Goal: Transaction & Acquisition: Purchase product/service

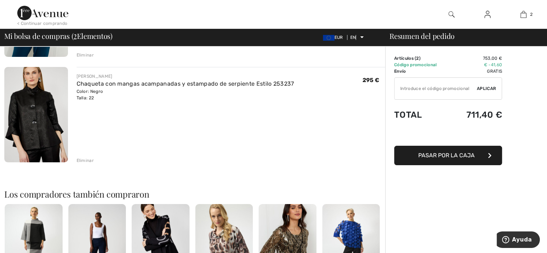
scroll to position [133, 0]
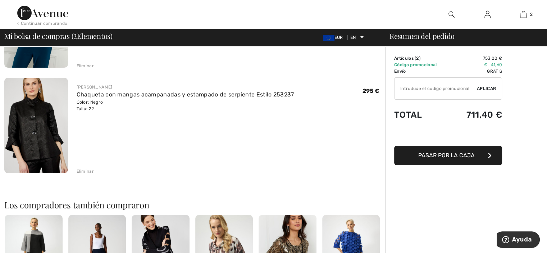
click at [357, 162] on div "Frank Lyman Chaqueta con mangas acampanadas y estampado de serpiente Estilo 253…" at bounding box center [231, 126] width 309 height 97
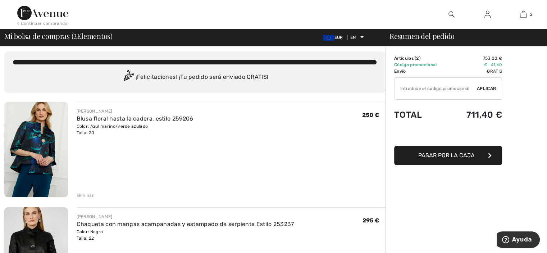
scroll to position [0, 0]
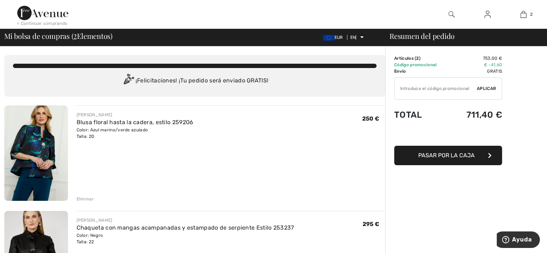
click at [438, 38] on font "Resumen del pedido" at bounding box center [422, 36] width 65 height 10
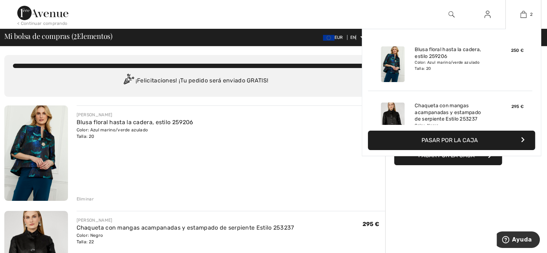
click at [524, 140] on button "Pasar por la caja" at bounding box center [451, 140] width 167 height 19
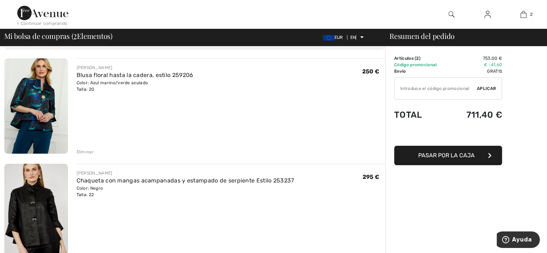
scroll to position [47, 0]
click at [86, 149] on font "Eliminar" at bounding box center [85, 151] width 17 height 5
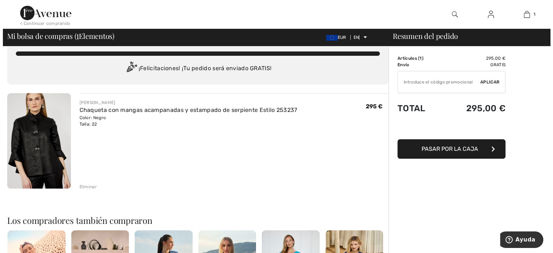
scroll to position [0, 0]
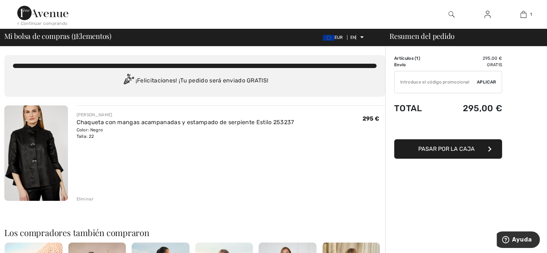
drag, startPoint x: 441, startPoint y: 22, endPoint x: 450, endPoint y: 15, distance: 11.2
click at [450, 15] on div at bounding box center [452, 14] width 36 height 29
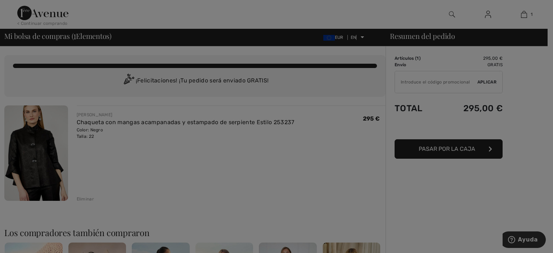
click at [0, 0] on div "Buscar Claro Lo sentimos, no se encontraron resultados para " " Algunos consejo…" at bounding box center [0, 0] width 0 height 0
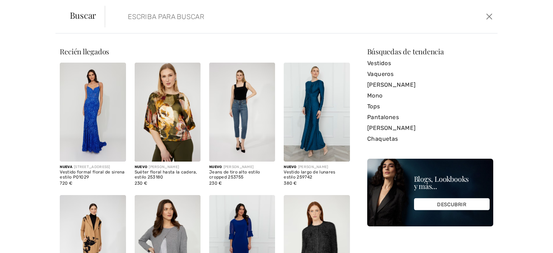
click at [212, 15] on input "search" at bounding box center [257, 17] width 271 height 22
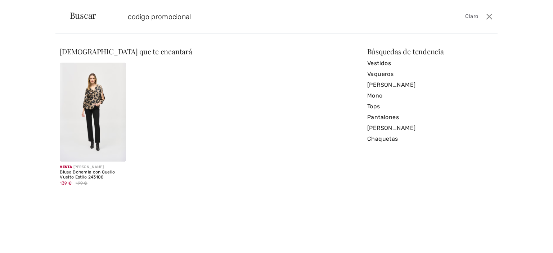
type input "codigo promocional"
click at [475, 14] on font "Claro" at bounding box center [471, 16] width 13 height 6
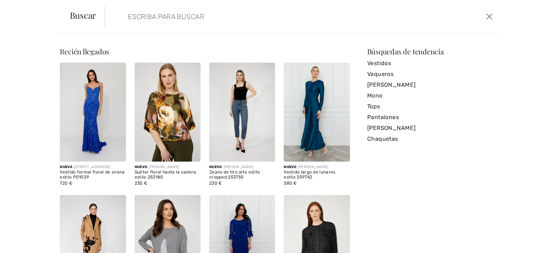
click at [136, 21] on input "search" at bounding box center [257, 17] width 271 height 22
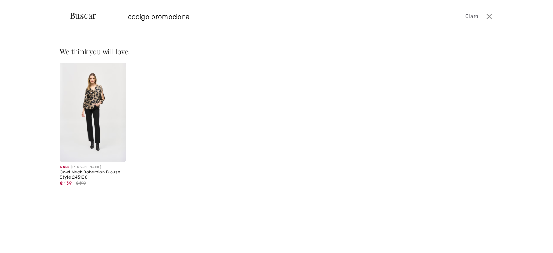
click at [136, 21] on input "codigo promocional" at bounding box center [257, 17] width 271 height 22
type input "codigo promocional"
click at [82, 15] on font "Buscar" at bounding box center [83, 15] width 27 height 12
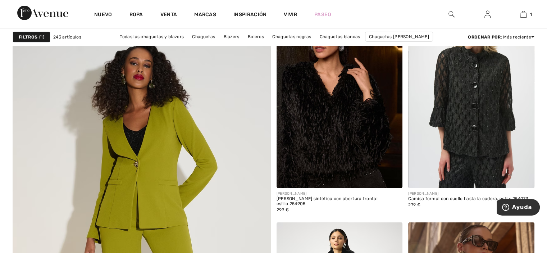
scroll to position [1863, 0]
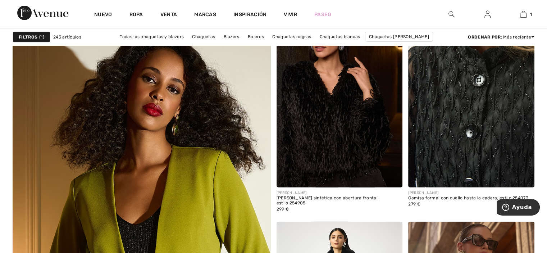
click at [459, 92] on img at bounding box center [471, 92] width 126 height 189
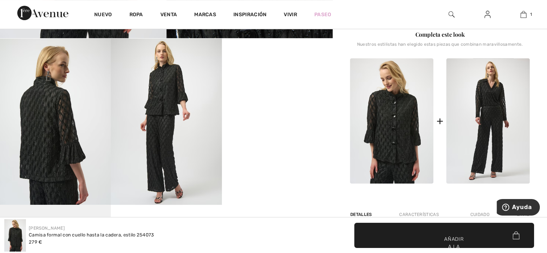
scroll to position [254, 0]
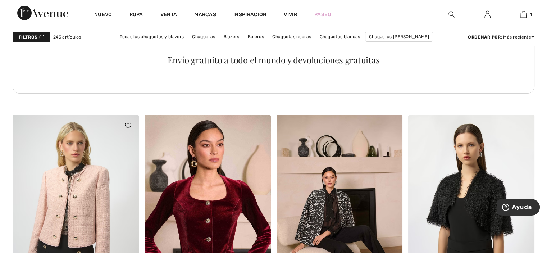
scroll to position [2724, 0]
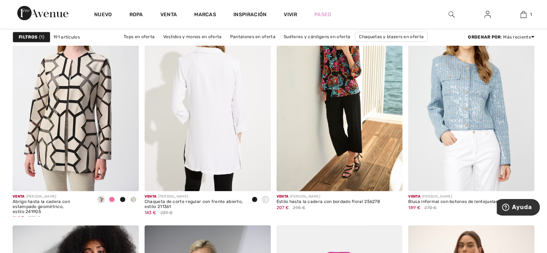
scroll to position [552, 0]
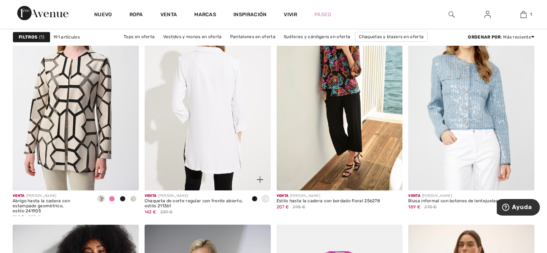
click at [220, 115] on img at bounding box center [208, 95] width 126 height 189
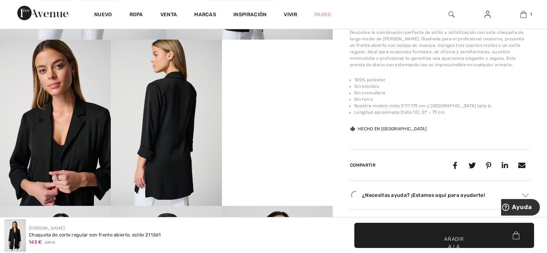
scroll to position [253, 0]
drag, startPoint x: 264, startPoint y: 218, endPoint x: 224, endPoint y: 233, distance: 42.9
click at [224, 233] on div "[PERSON_NAME] Chaqueta [PERSON_NAME] regular con frente abierto, estilo 211361 …" at bounding box center [136, 235] width 265 height 32
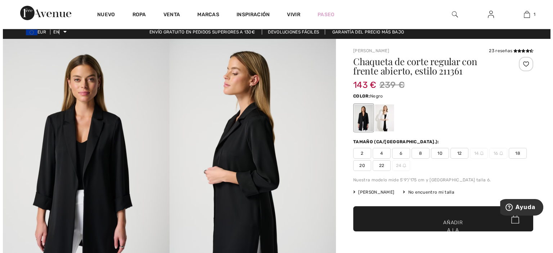
scroll to position [0, 0]
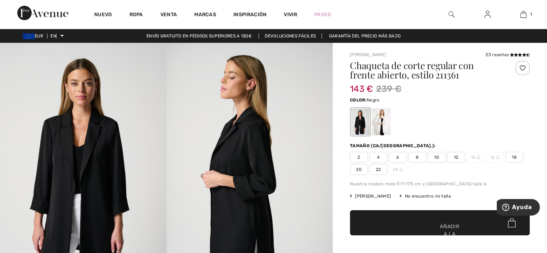
click at [449, 13] on img at bounding box center [452, 14] width 6 height 9
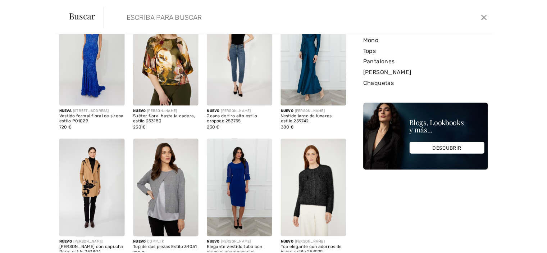
scroll to position [59, 0]
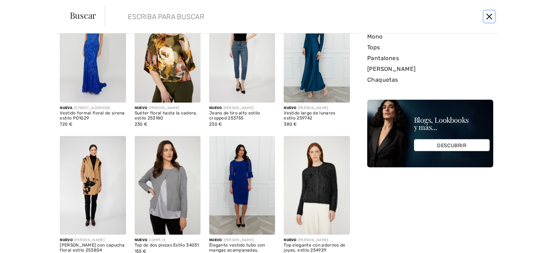
click at [490, 15] on button "Cerca" at bounding box center [489, 17] width 11 height 12
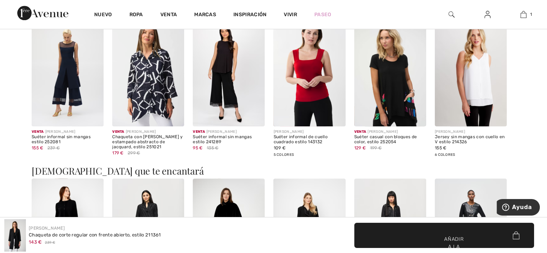
scroll to position [828, 0]
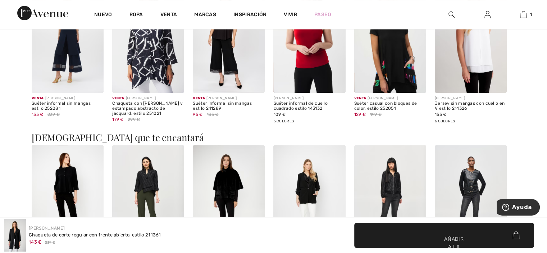
click at [490, 15] on img at bounding box center [488, 14] width 6 height 9
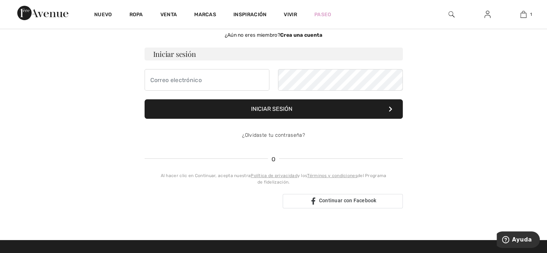
scroll to position [46, 0]
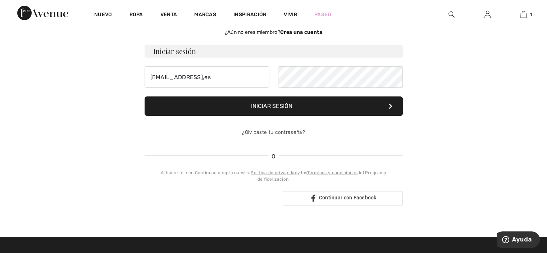
click at [313, 106] on button "Iniciar sesión" at bounding box center [274, 105] width 258 height 19
click at [211, 89] on form "Iniciar sesión mrosator@yahoo,es Iniciar sesión ¿Olvidaste tu contraseña?" at bounding box center [274, 94] width 258 height 99
click at [208, 84] on input "mrosator@yahoo,es" at bounding box center [207, 77] width 125 height 22
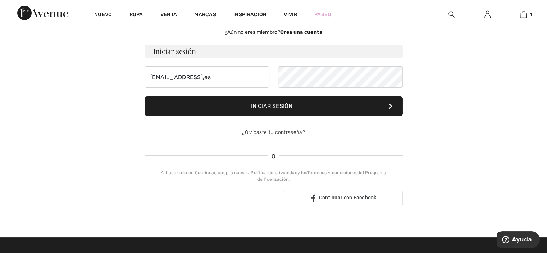
click at [296, 103] on button "Iniciar sesión" at bounding box center [274, 105] width 258 height 19
type input "mrosator@yahoo.es"
click at [273, 103] on font "Iniciar sesión" at bounding box center [271, 106] width 41 height 7
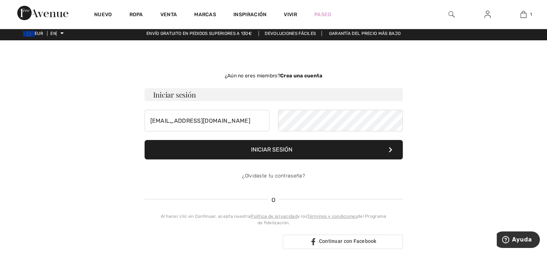
scroll to position [0, 0]
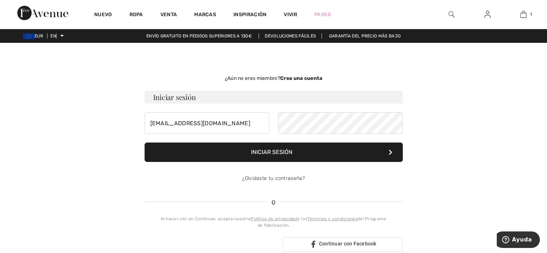
click at [392, 151] on icon at bounding box center [391, 152] width 4 height 6
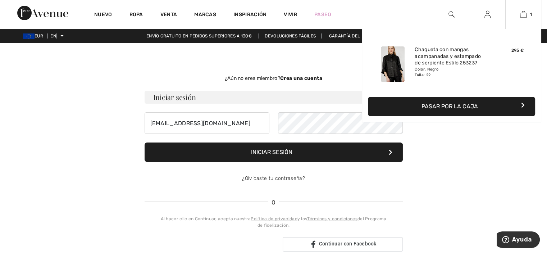
click at [507, 104] on button "Pasar por la caja" at bounding box center [451, 106] width 167 height 19
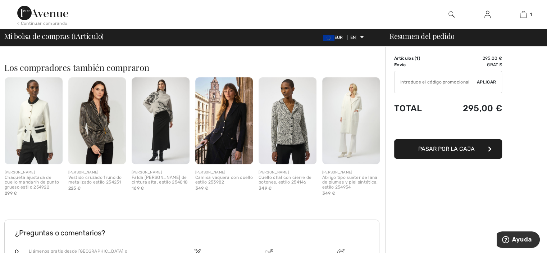
scroll to position [166, 0]
click at [347, 124] on img at bounding box center [351, 120] width 58 height 87
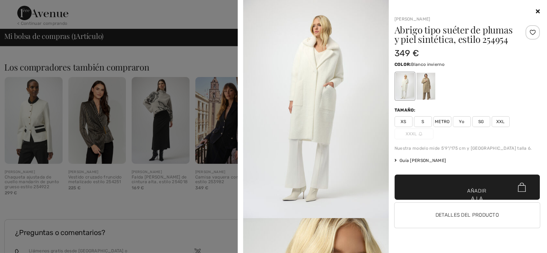
click at [538, 8] on div at bounding box center [468, 11] width 146 height 9
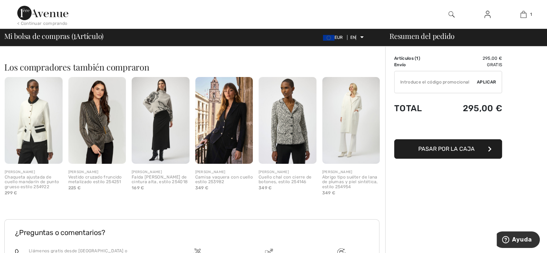
click at [458, 149] on font "Pasar por la caja" at bounding box center [446, 148] width 56 height 7
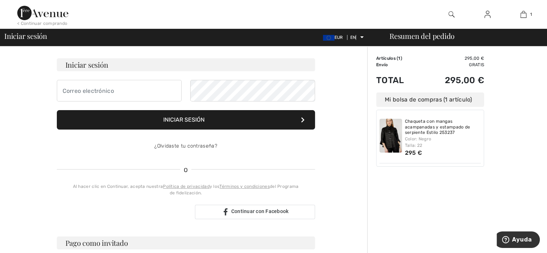
scroll to position [43, 0]
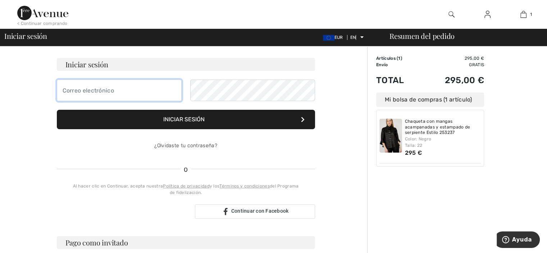
type input "[EMAIL_ADDRESS],es"
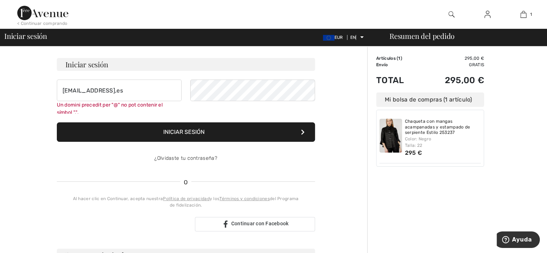
click at [301, 119] on form "Iniciar sesión [EMAIL_ADDRESS],es Un domini precedit per "@" no pot contenir el…" at bounding box center [186, 113] width 258 height 111
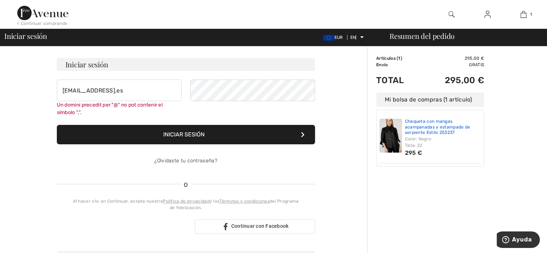
click at [438, 134] on font "Chaqueta con mangas acampanadas y estampado de serpiente Estilo 253237" at bounding box center [437, 127] width 65 height 16
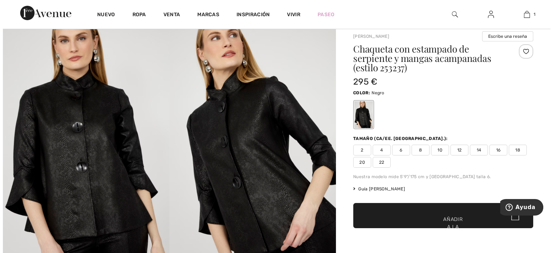
scroll to position [18, 0]
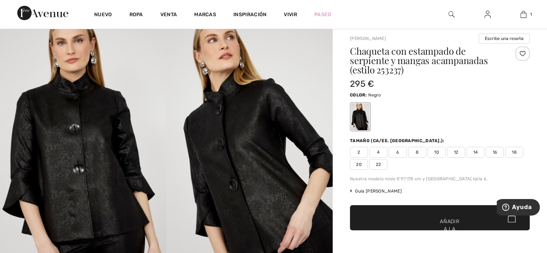
click at [279, 182] on img at bounding box center [250, 150] width 167 height 250
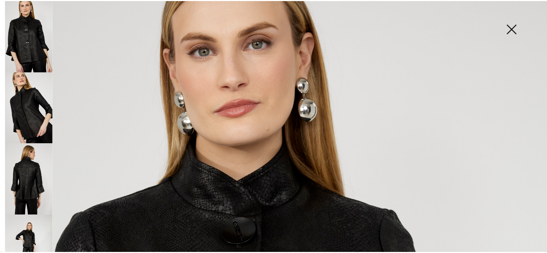
scroll to position [0, 0]
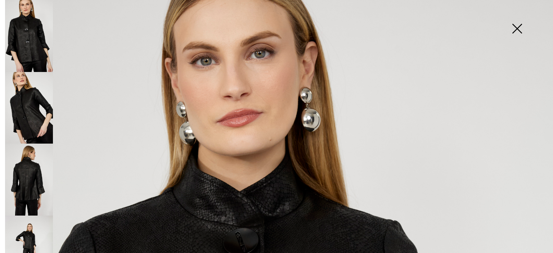
click at [517, 28] on img at bounding box center [517, 29] width 36 height 37
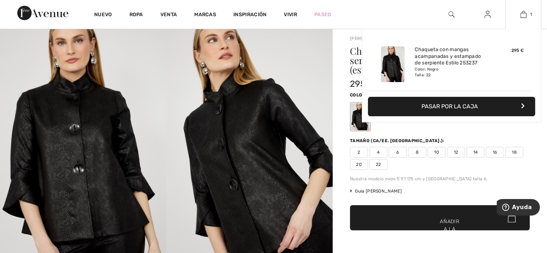
click at [525, 109] on button "Pasar por la caja" at bounding box center [451, 106] width 167 height 19
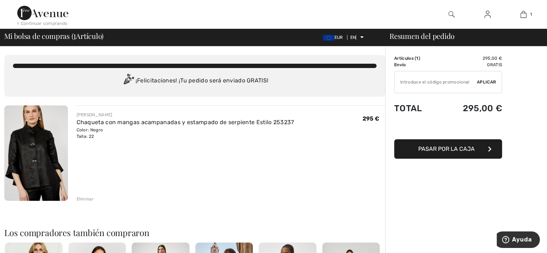
click at [491, 145] on button "Pasar por la caja" at bounding box center [448, 148] width 108 height 19
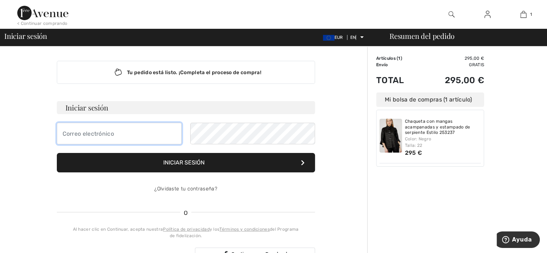
type input "[EMAIL_ADDRESS],es"
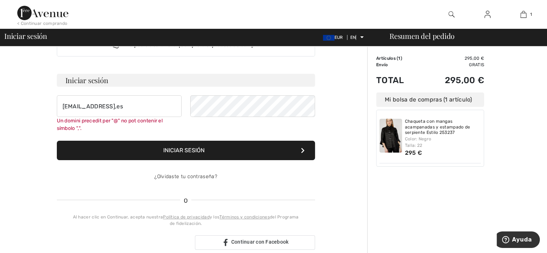
scroll to position [35, 0]
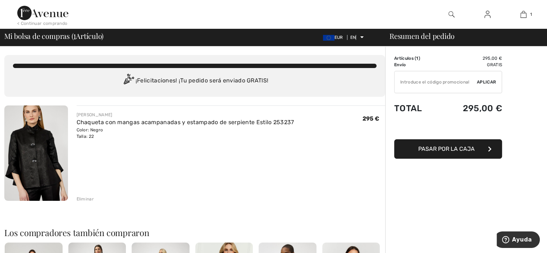
click at [428, 152] on font "Pasar por la caja" at bounding box center [446, 148] width 56 height 7
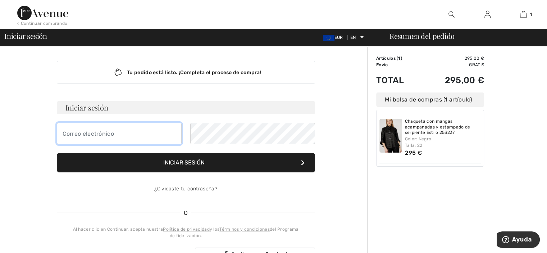
type input "[EMAIL_ADDRESS],es"
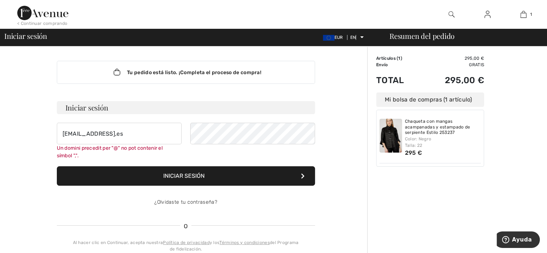
click at [456, 155] on div "Chaqueta con mangas acampanadas y estampado de serpiente Estilo 253237 Color: N…" at bounding box center [443, 138] width 76 height 38
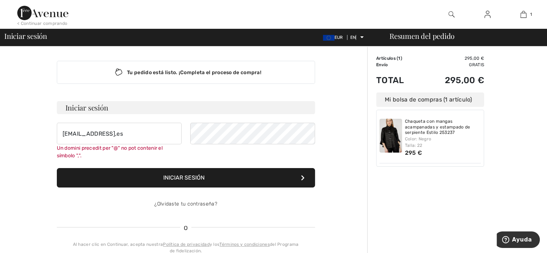
click at [456, 155] on div "Chaqueta con mangas acampanadas y estampado de serpiente Estilo 253237 Color: N…" at bounding box center [443, 138] width 76 height 38
click at [414, 154] on font "295 €" at bounding box center [413, 152] width 17 height 7
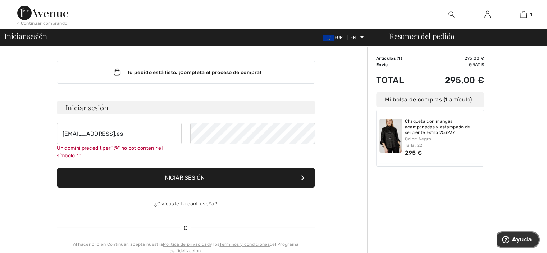
click at [520, 239] on font "Ayuda" at bounding box center [522, 239] width 20 height 6
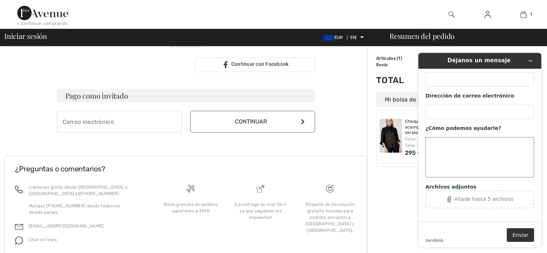
scroll to position [207, 0]
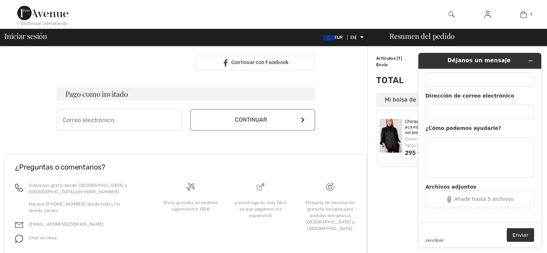
click at [111, 89] on font "Pago como invitado" at bounding box center [96, 94] width 63 height 10
click at [126, 89] on font "Pago como invitado" at bounding box center [96, 94] width 63 height 10
click at [131, 87] on h3 "Pago como invitado" at bounding box center [186, 93] width 258 height 13
drag, startPoint x: 131, startPoint y: 86, endPoint x: 116, endPoint y: 120, distance: 37.2
click at [116, 120] on div "Pago como invitado Continuar" at bounding box center [186, 108] width 258 height 43
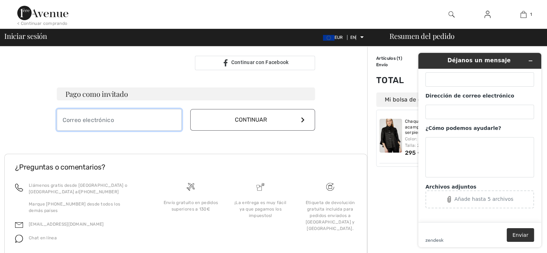
click at [116, 120] on input "email" at bounding box center [119, 120] width 125 height 22
type input "mrosator@yahoo.es"
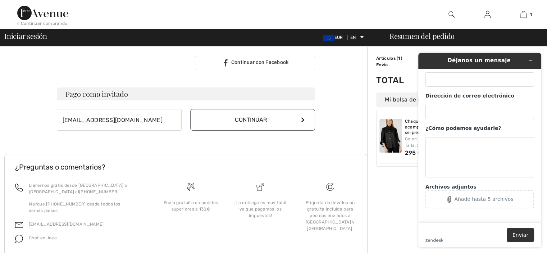
click at [243, 116] on font "Continuar" at bounding box center [251, 119] width 32 height 7
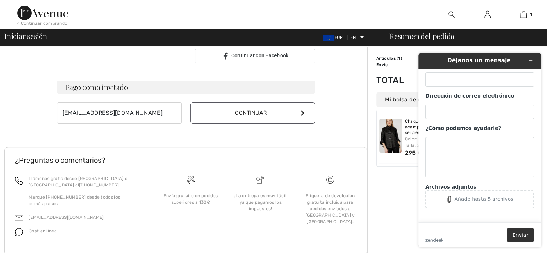
scroll to position [192, 0]
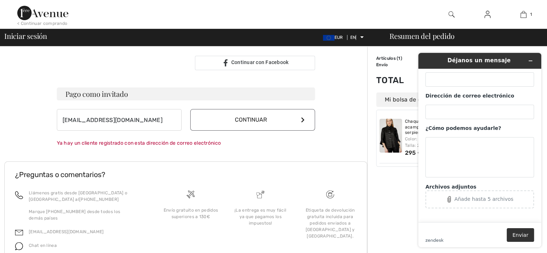
click at [243, 116] on font "Continuar" at bounding box center [251, 119] width 32 height 7
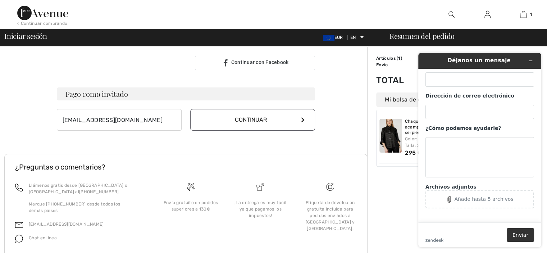
click at [243, 116] on font "Continuar" at bounding box center [251, 119] width 32 height 7
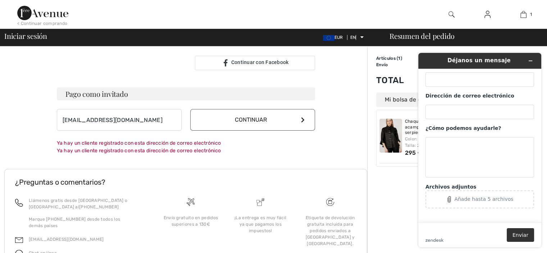
click at [302, 117] on icon at bounding box center [303, 120] width 4 height 6
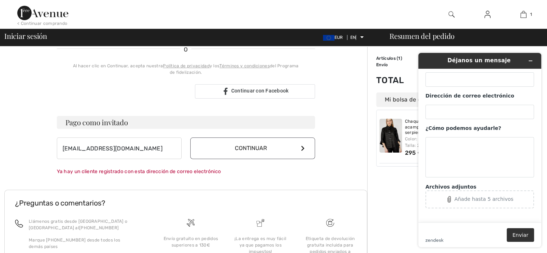
scroll to position [161, 0]
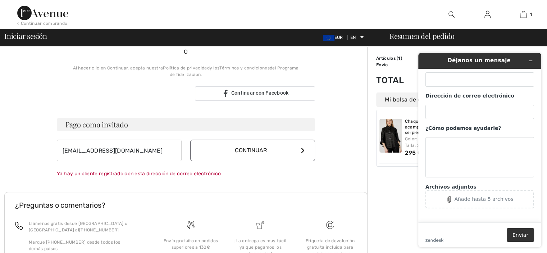
click at [262, 147] on font "Continuar" at bounding box center [251, 150] width 32 height 7
drag, startPoint x: 262, startPoint y: 143, endPoint x: 406, endPoint y: 116, distance: 146.4
click at [406, 116] on div "Tu pedido está listo. ¡Completa el proceso de compra! Iniciar sesión mrosator@y…" at bounding box center [275, 101] width 543 height 433
click at [531, 60] on icon "Minimizar widget" at bounding box center [530, 60] width 5 height 5
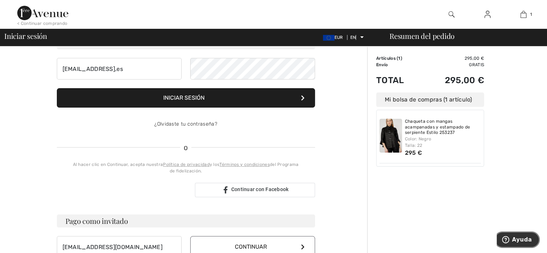
scroll to position [65, 0]
click at [410, 156] on font "295 €" at bounding box center [413, 152] width 17 height 7
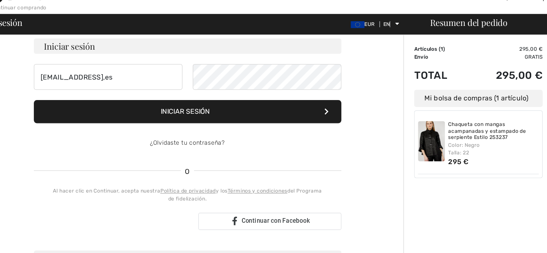
scroll to position [52, 0]
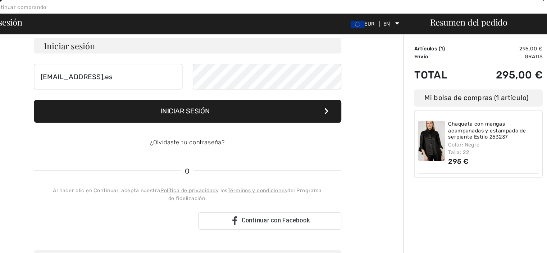
click at [393, 101] on font "Mi bolsa de compras (1 artículo)" at bounding box center [428, 99] width 87 height 7
click at [396, 85] on font "Total" at bounding box center [390, 80] width 28 height 10
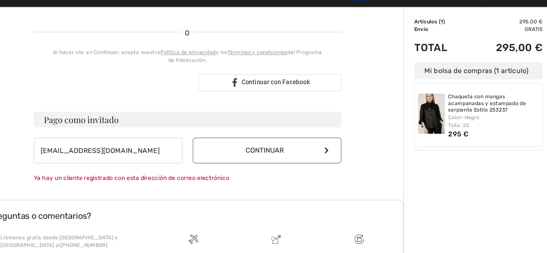
scroll to position [146, 0]
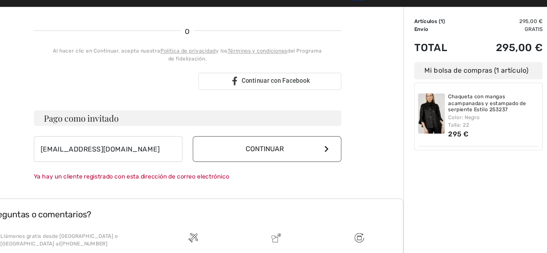
click at [303, 163] on icon at bounding box center [303, 166] width 4 height 6
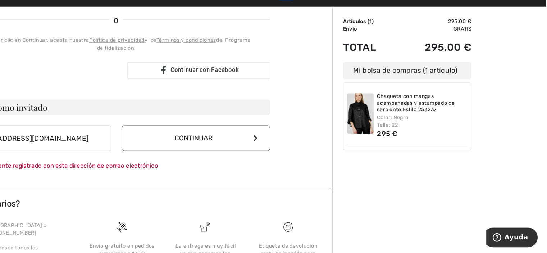
scroll to position [155, 0]
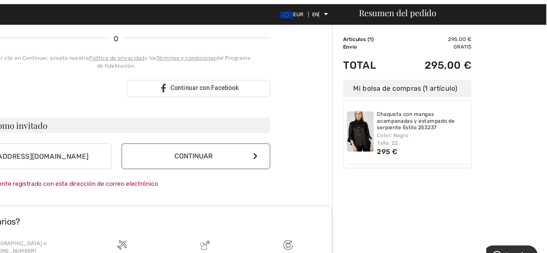
click at [393, 147] on img at bounding box center [391, 136] width 23 height 34
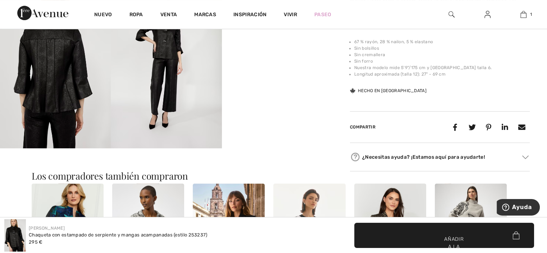
scroll to position [311, 0]
click at [465, 123] on icon at bounding box center [472, 127] width 14 height 14
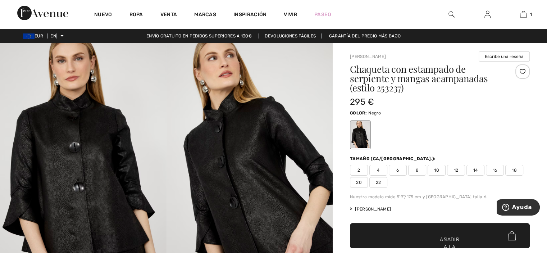
scroll to position [13, 0]
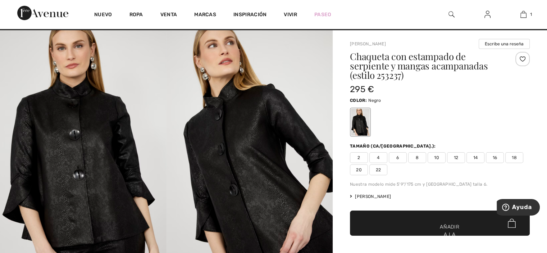
click at [537, 97] on div "[PERSON_NAME] Escribe una reseña Chaqueta con estampado de serpiente y mangas a…" at bounding box center [440, 249] width 214 height 439
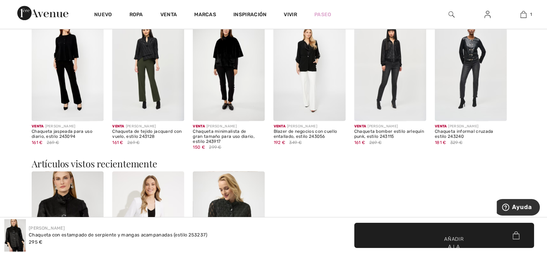
scroll to position [644, 0]
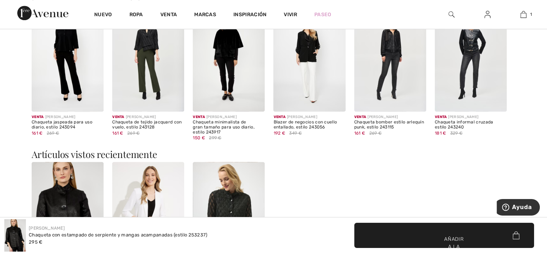
click at [462, 237] on font "Añadir a la bolsa" at bounding box center [453, 246] width 19 height 23
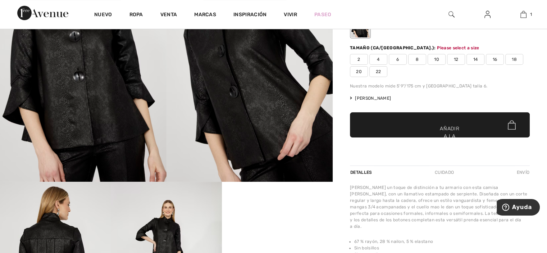
scroll to position [98, 0]
